Goal: Use online tool/utility: Utilize a website feature to perform a specific function

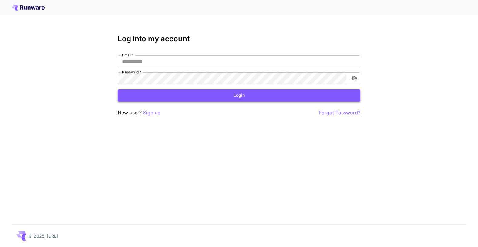
type input "**********"
click at [204, 98] on button "Login" at bounding box center [239, 95] width 243 height 12
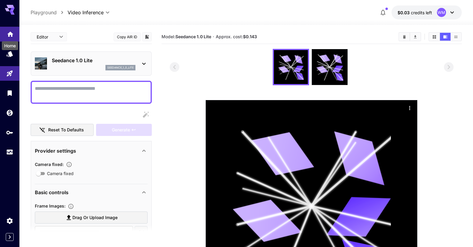
drag, startPoint x: 9, startPoint y: 37, endPoint x: 19, endPoint y: 73, distance: 36.7
click at [10, 37] on body "**********" at bounding box center [236, 165] width 473 height 330
click at [11, 56] on icon "Models" at bounding box center [10, 52] width 7 height 7
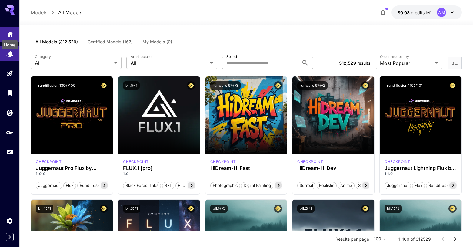
click at [13, 33] on icon "Home" at bounding box center [10, 32] width 7 height 7
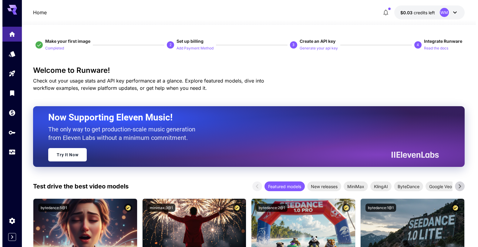
scroll to position [30, 0]
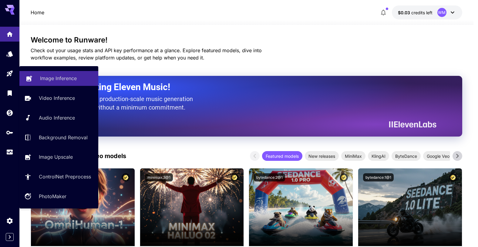
click at [45, 79] on p "Image Inference" at bounding box center [58, 78] width 37 height 7
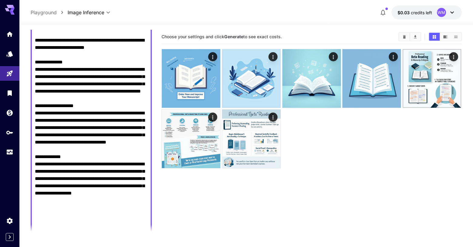
scroll to position [353, 0]
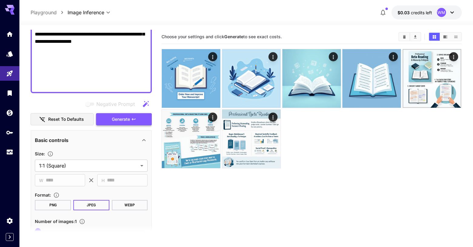
click at [117, 117] on span "Generate" at bounding box center [121, 120] width 18 height 8
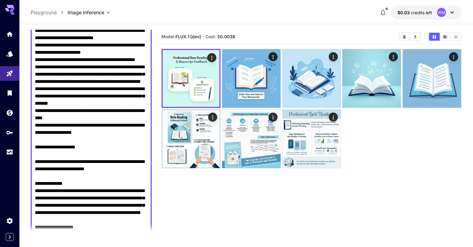
scroll to position [0, 0]
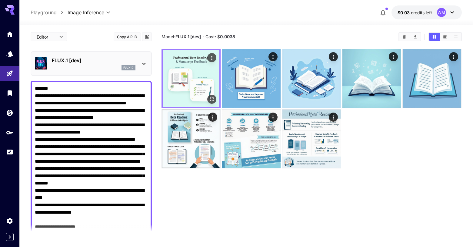
click at [190, 92] on img at bounding box center [191, 78] width 57 height 57
click at [210, 97] on icon "Open in fullscreen" at bounding box center [212, 99] width 6 height 6
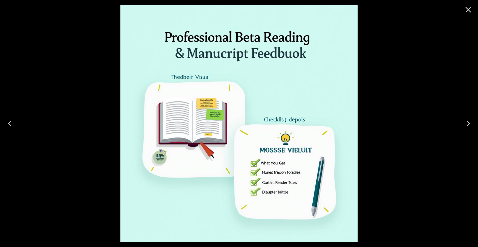
click at [10, 121] on icon "Previous" at bounding box center [10, 124] width 10 height 10
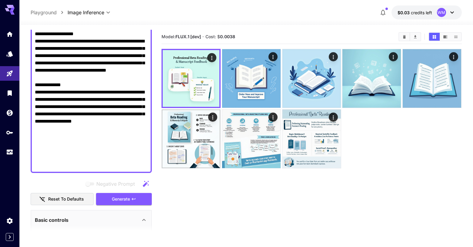
scroll to position [394, 0]
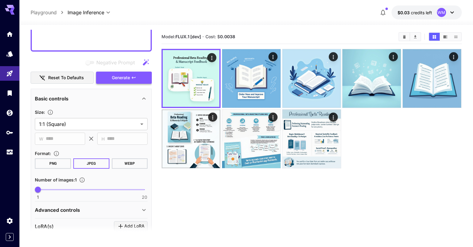
click at [127, 76] on span "Generate" at bounding box center [121, 78] width 18 height 8
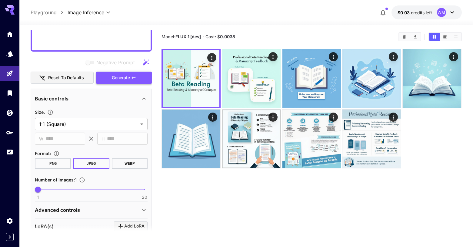
click at [129, 80] on span "Generate" at bounding box center [121, 78] width 18 height 8
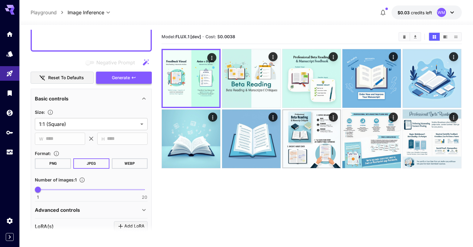
click at [129, 80] on span "Generate" at bounding box center [121, 78] width 18 height 8
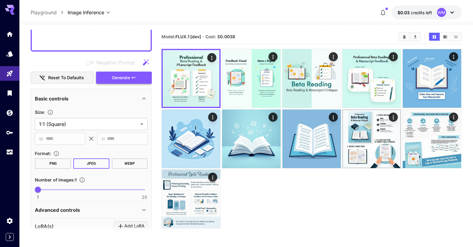
click at [129, 80] on span "Generate" at bounding box center [121, 78] width 18 height 8
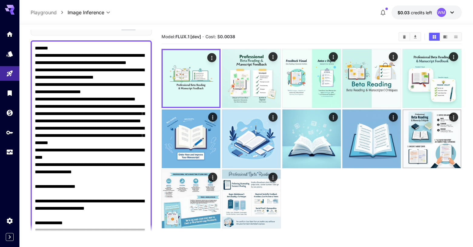
scroll to position [14, 0]
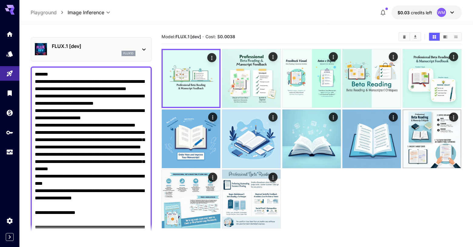
drag, startPoint x: 105, startPoint y: 57, endPoint x: 22, endPoint y: 66, distance: 82.7
click at [22, 66] on section "**********" at bounding box center [246, 160] width 454 height 270
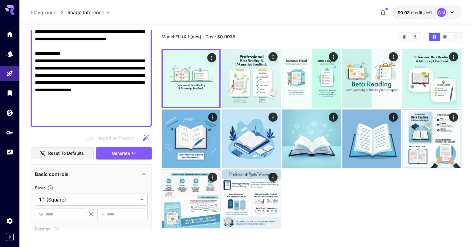
scroll to position [196, 0]
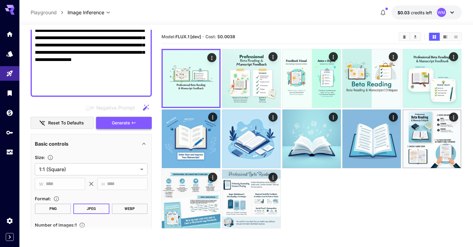
type textarea "**********"
click at [125, 123] on span "Generate" at bounding box center [121, 123] width 18 height 8
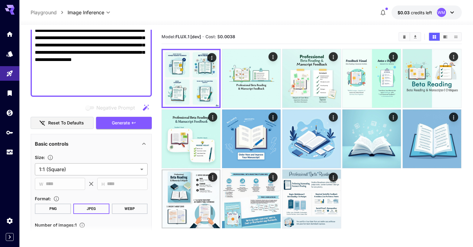
scroll to position [226, 0]
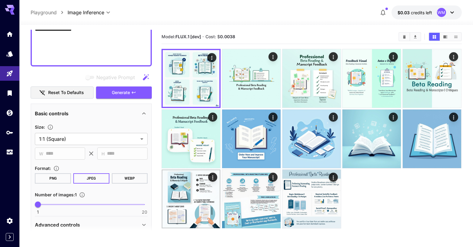
click at [48, 203] on span "1 20 1" at bounding box center [91, 204] width 107 height 9
click at [57, 204] on span at bounding box center [91, 204] width 107 height 1
type input "*"
click at [128, 92] on span "Generate" at bounding box center [121, 93] width 18 height 8
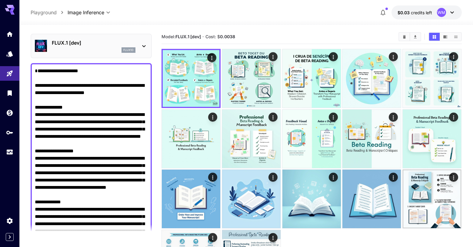
scroll to position [0, 0]
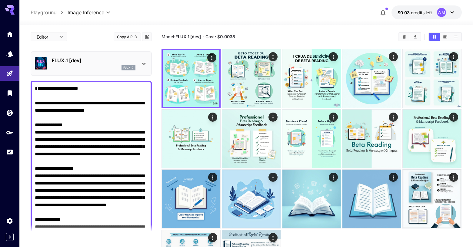
drag, startPoint x: 68, startPoint y: 149, endPoint x: 31, endPoint y: 94, distance: 66.5
click at [31, 94] on div "**********" at bounding box center [91, 187] width 121 height 212
